Goal: Task Accomplishment & Management: Use online tool/utility

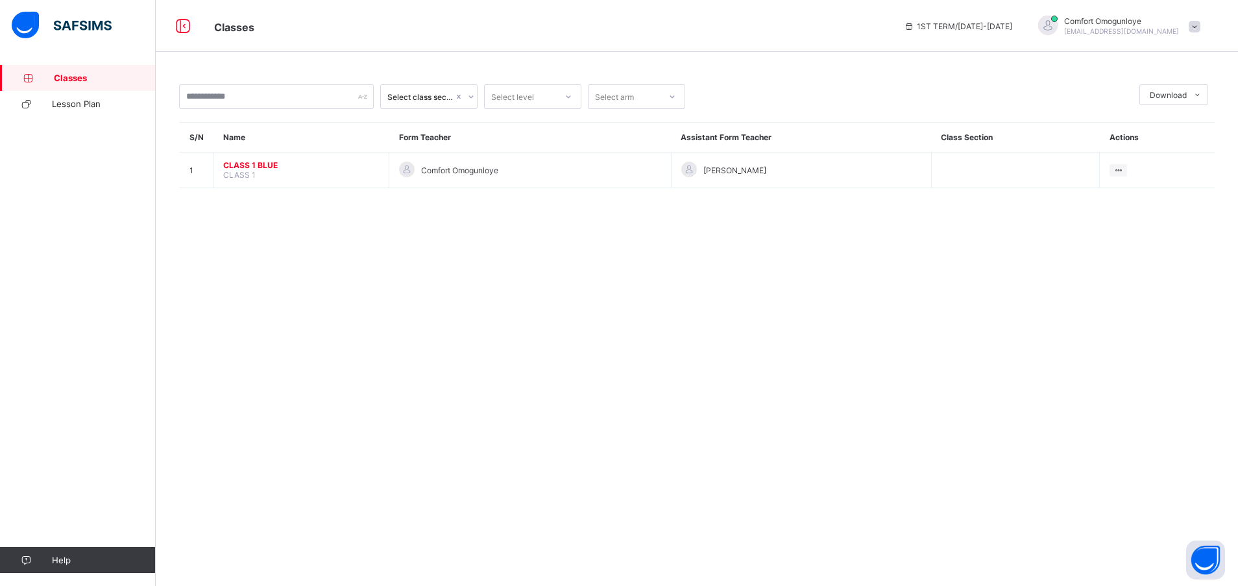
click at [64, 107] on span "Lesson Plan" at bounding box center [104, 104] width 104 height 10
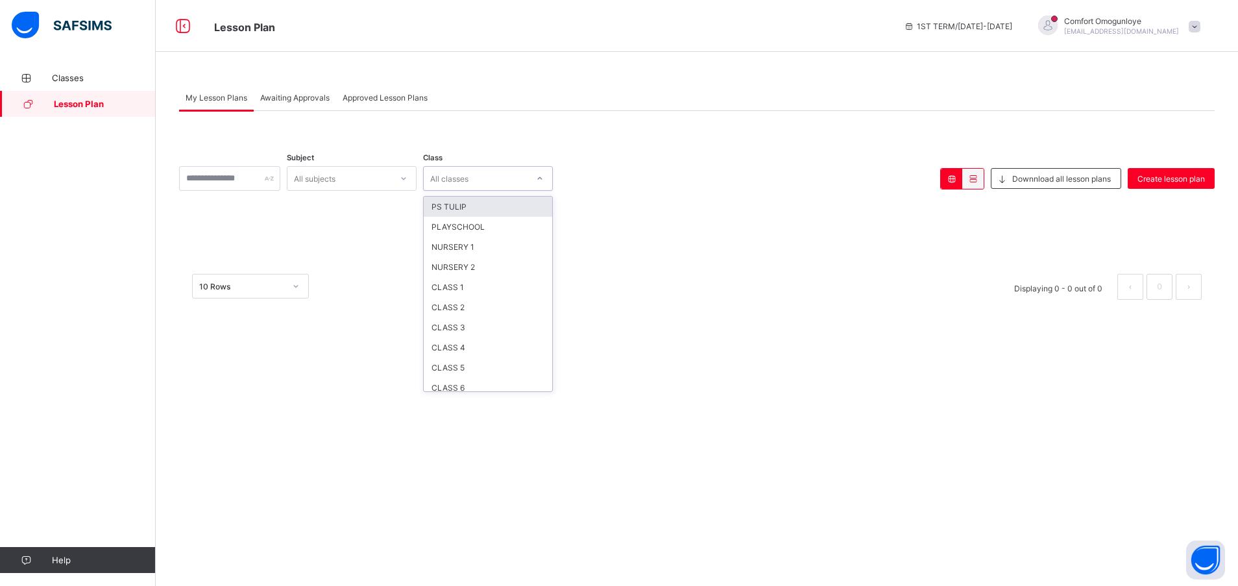
click at [468, 180] on div "All classes" at bounding box center [449, 178] width 38 height 25
click at [475, 286] on div "CLASS 1" at bounding box center [488, 287] width 128 height 20
click at [335, 176] on div "All subjects" at bounding box center [315, 178] width 42 height 25
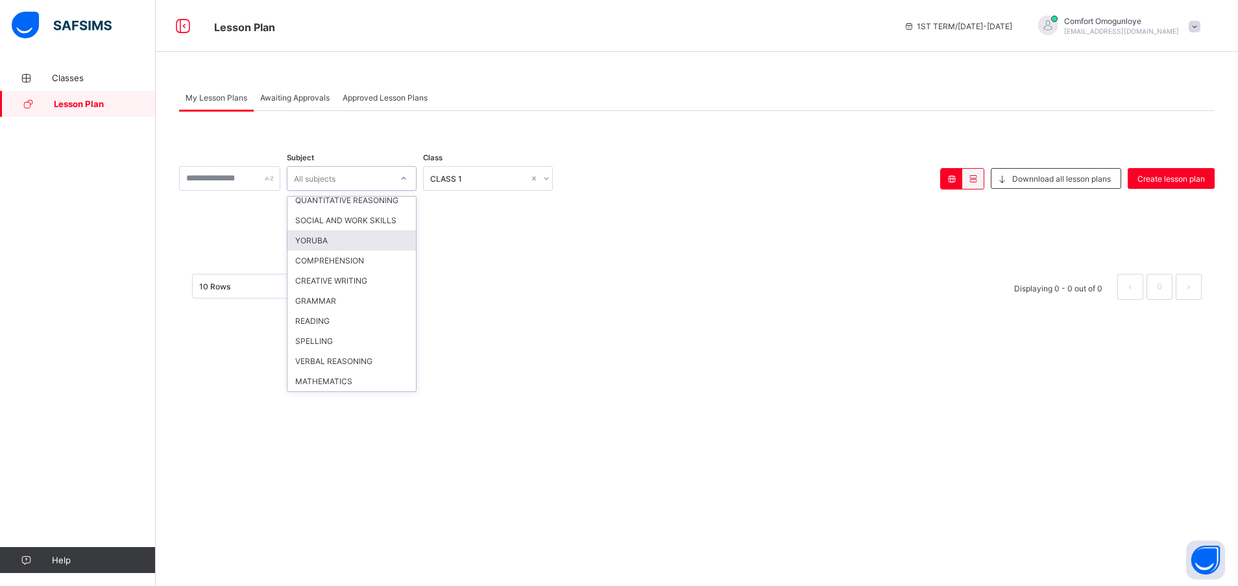
scroll to position [1066, 0]
click at [361, 378] on div "MATHEMATICS" at bounding box center [351, 381] width 128 height 20
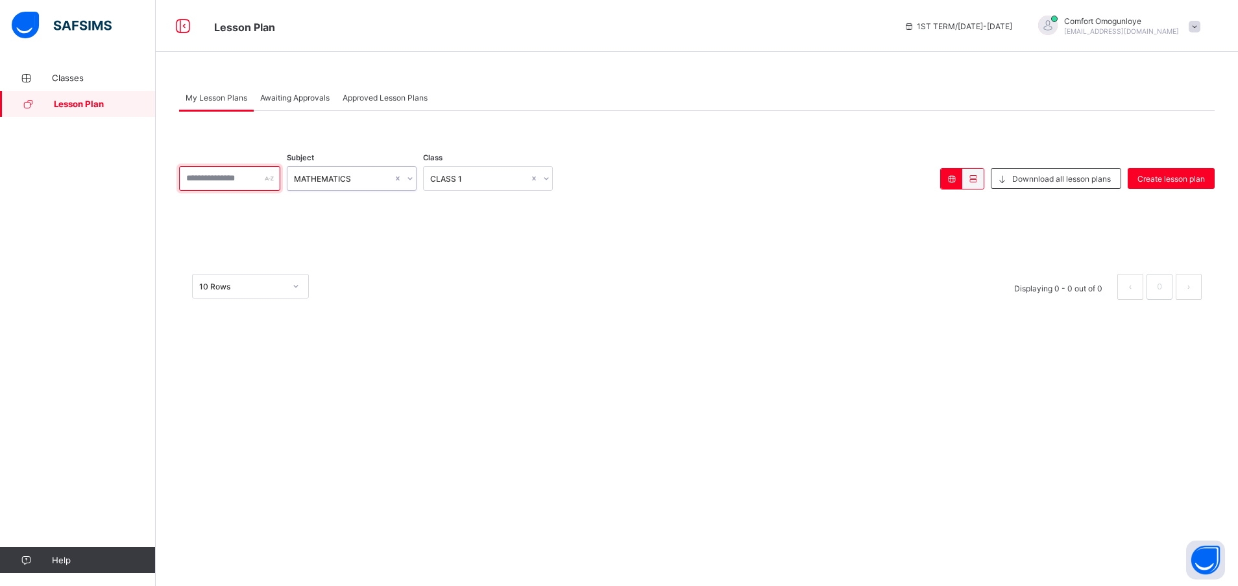
click at [263, 177] on input "text" at bounding box center [229, 178] width 101 height 25
click at [296, 287] on icon at bounding box center [296, 286] width 8 height 13
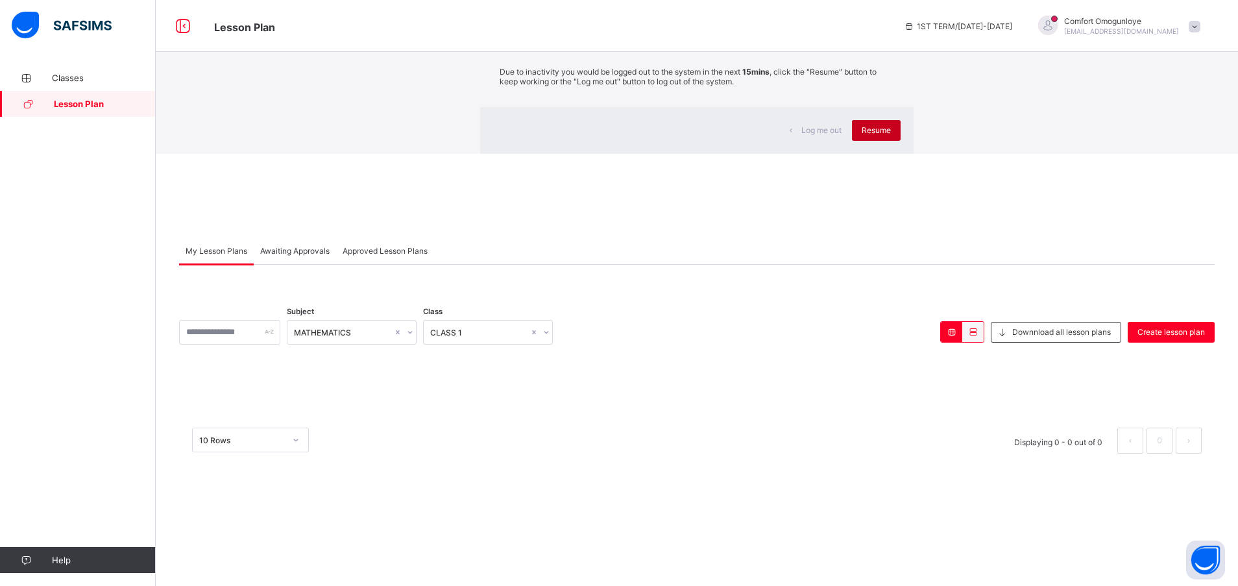
click at [862, 135] on span "Resume" at bounding box center [876, 130] width 29 height 10
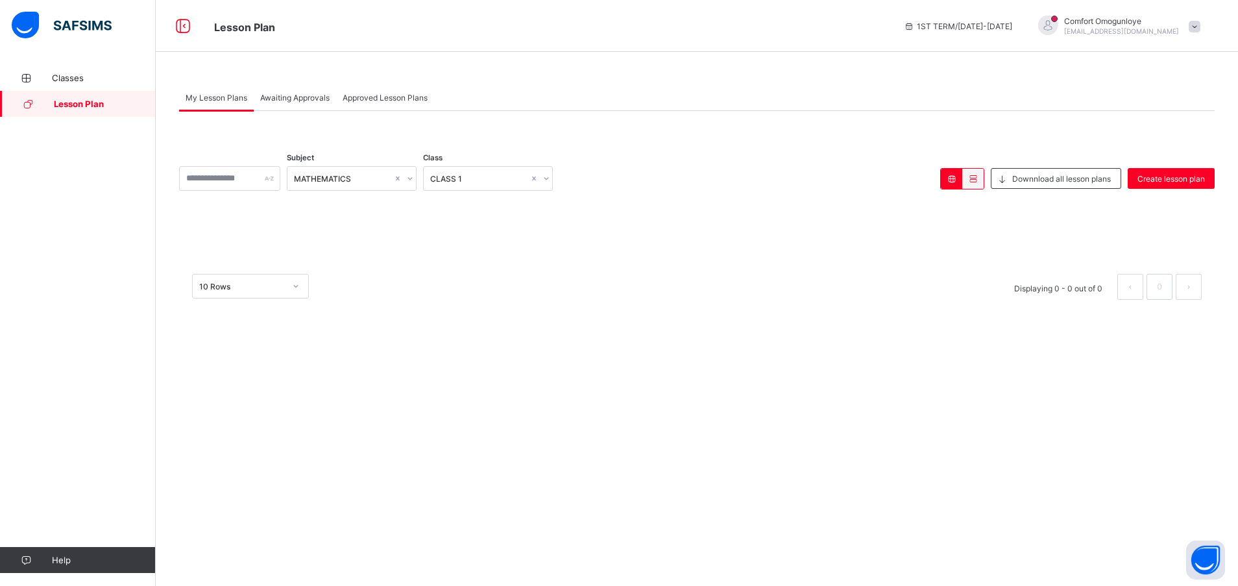
click at [950, 175] on icon at bounding box center [951, 179] width 11 height 10
click at [948, 177] on icon at bounding box center [951, 179] width 11 height 10
click at [972, 176] on icon at bounding box center [972, 179] width 11 height 10
click at [981, 103] on div "My Lesson Plans Awaiting Approvals Approved Lesson Plans" at bounding box center [696, 97] width 1035 height 27
